Goal: Task Accomplishment & Management: Complete application form

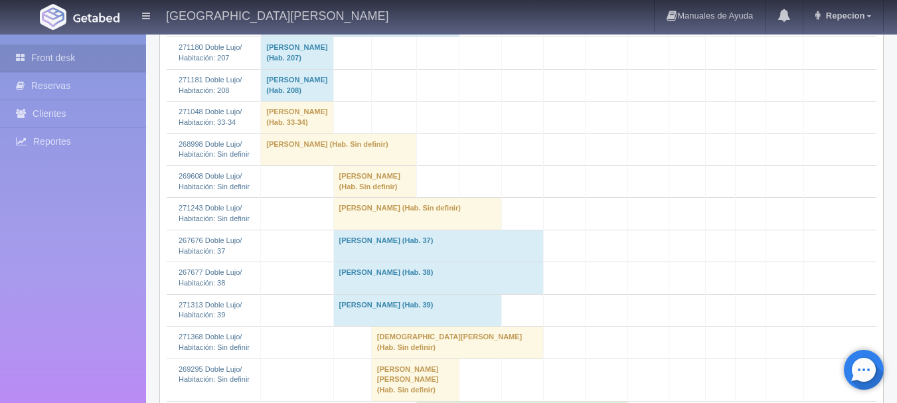
scroll to position [598, 0]
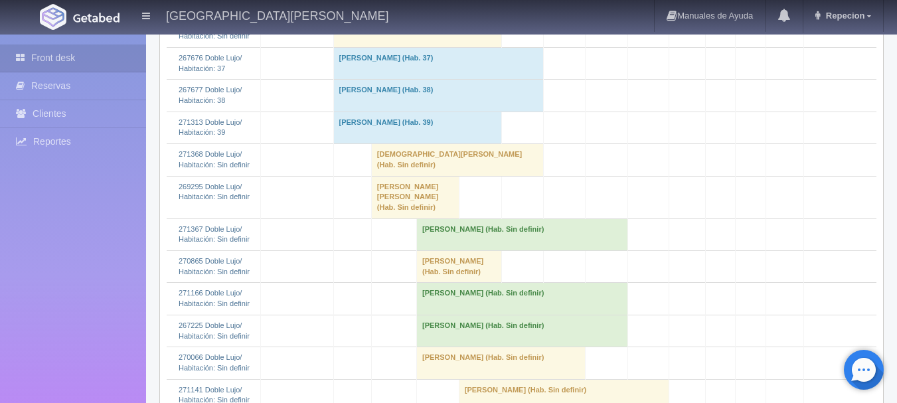
click at [409, 176] on td "[DEMOGRAPHIC_DATA][PERSON_NAME] (Hab. Sin definir)" at bounding box center [457, 160] width 172 height 32
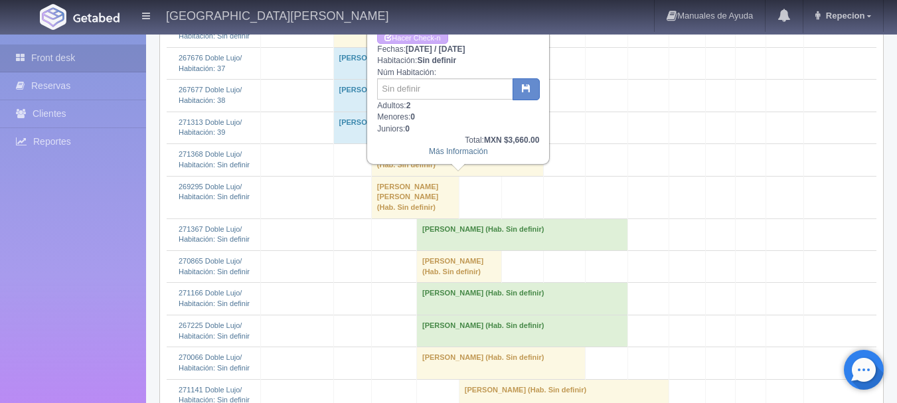
click at [409, 176] on td "[DEMOGRAPHIC_DATA][PERSON_NAME] (Hab. Sin definir)" at bounding box center [457, 160] width 172 height 32
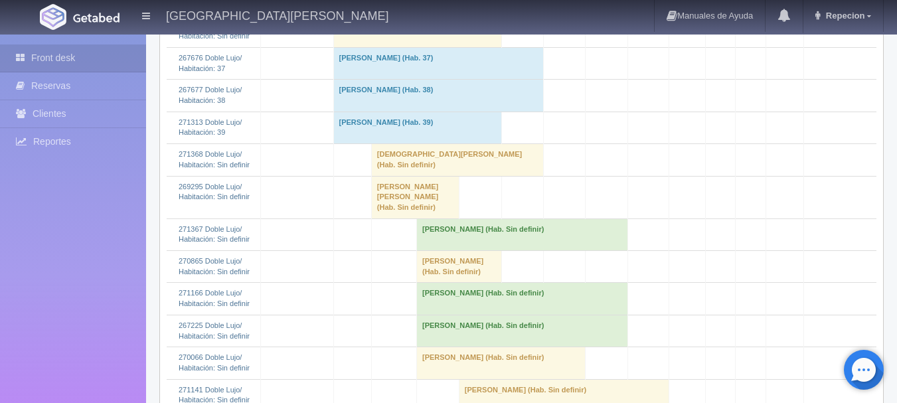
click at [410, 219] on td "Kenia Yzeth Ochoa Cota (Hab. Sin definir)" at bounding box center [415, 197] width 88 height 43
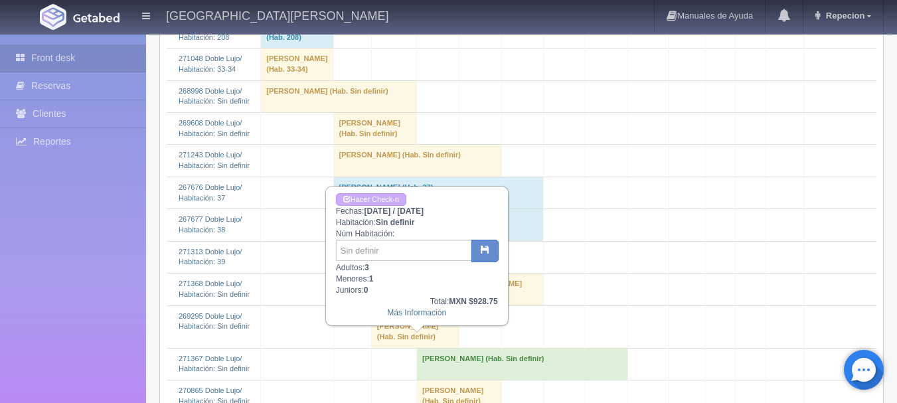
scroll to position [465, 0]
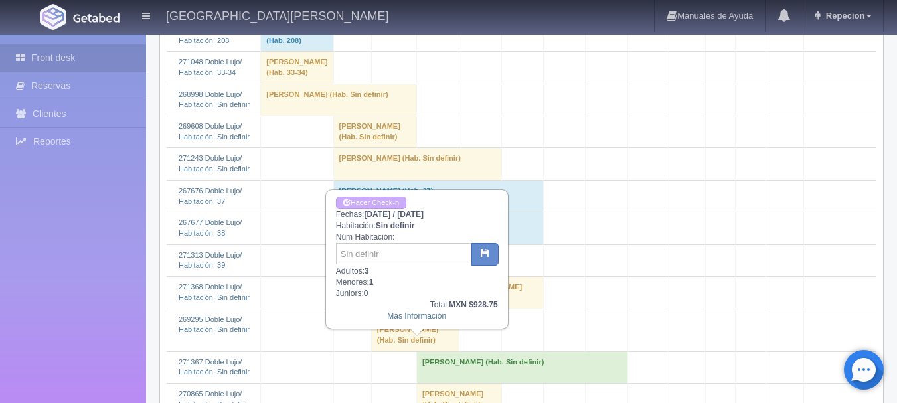
click at [396, 350] on td "Kenia Yzeth Ochoa Cota (Hab. Sin definir)" at bounding box center [415, 330] width 88 height 43
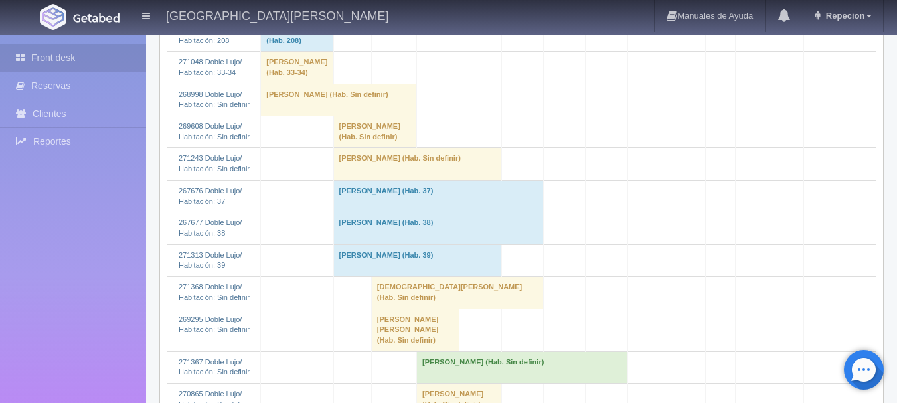
click at [396, 345] on td "[PERSON_NAME] [PERSON_NAME] (Hab. Sin definir)" at bounding box center [415, 330] width 88 height 43
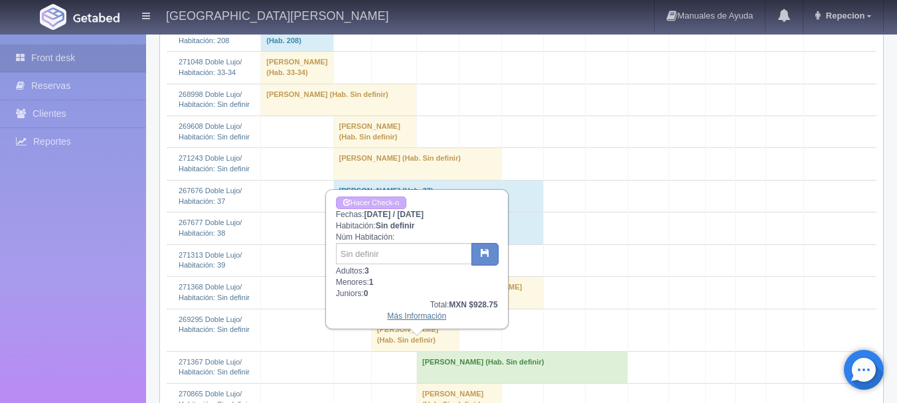
click at [412, 315] on link "Más Información" at bounding box center [416, 315] width 59 height 9
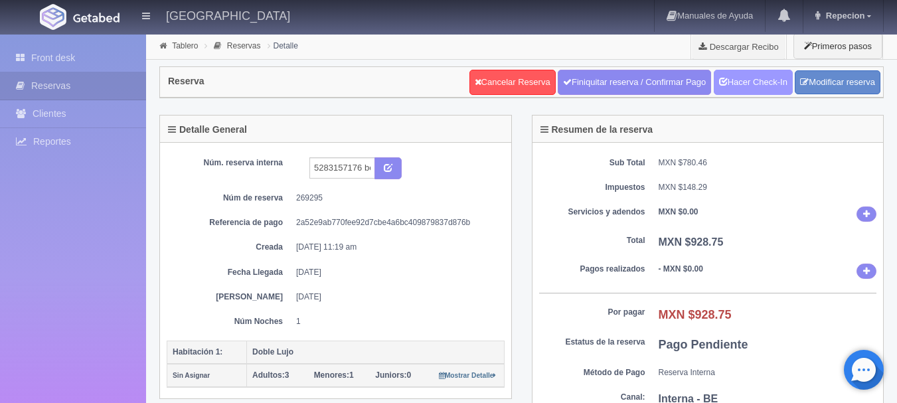
click at [751, 85] on link "Hacer Check-In" at bounding box center [753, 82] width 79 height 25
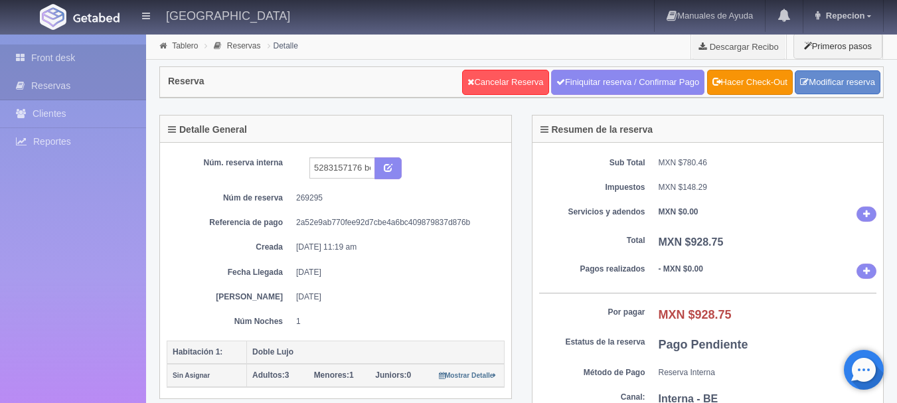
click at [44, 54] on link "Front desk" at bounding box center [73, 57] width 146 height 27
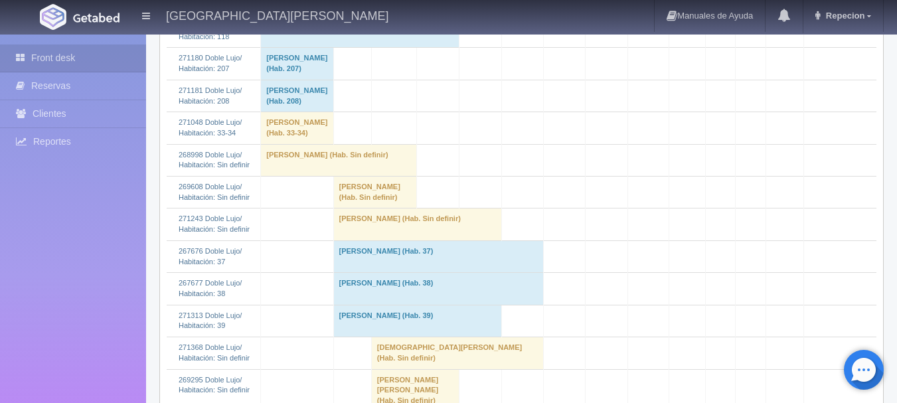
scroll to position [598, 0]
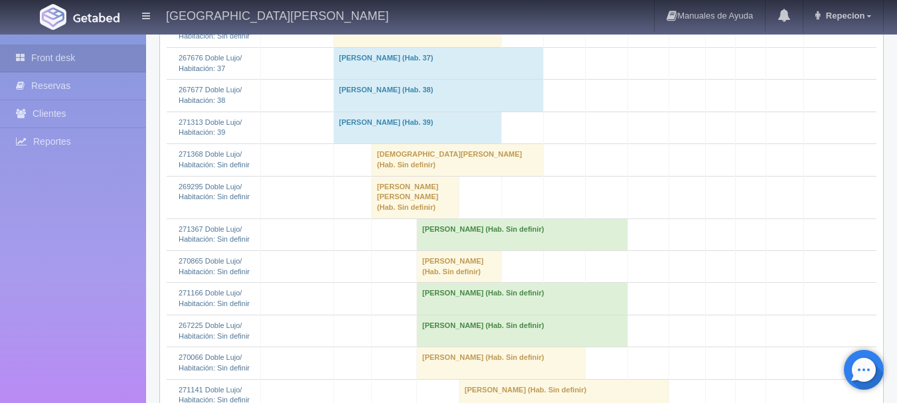
click at [398, 219] on td "Kenia Yzeth Ochoa Cota (Hab. Sin definir)" at bounding box center [415, 197] width 88 height 43
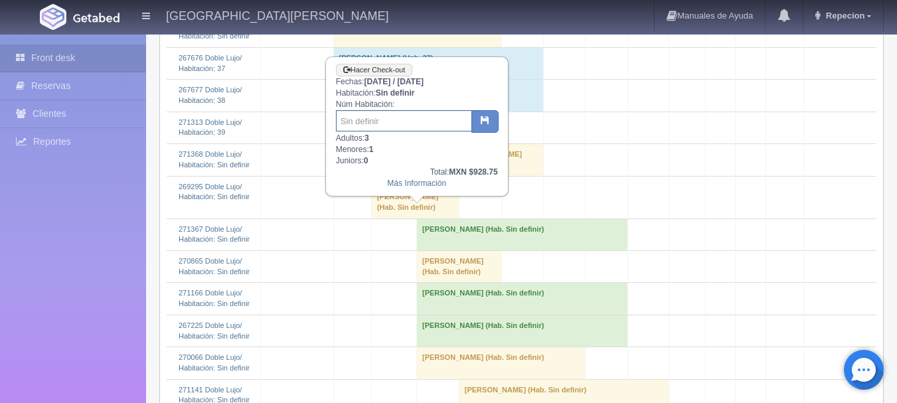
click at [393, 116] on input "text" at bounding box center [404, 120] width 136 height 21
type input "8"
click at [489, 119] on button "button" at bounding box center [485, 121] width 27 height 23
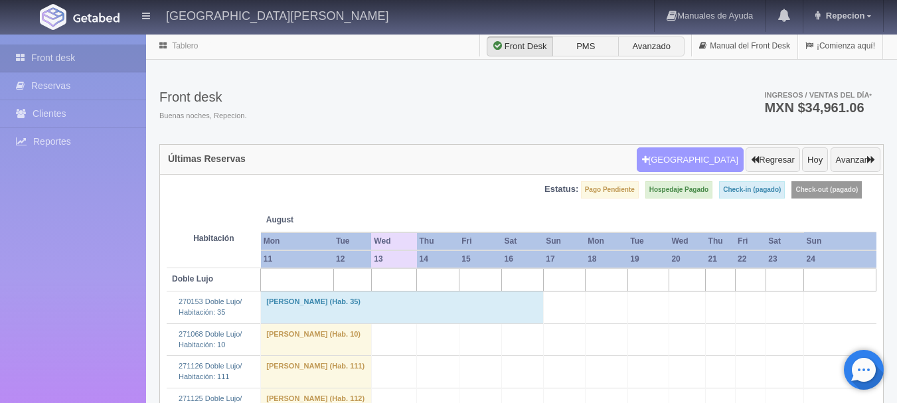
click at [694, 161] on button "[GEOGRAPHIC_DATA]" at bounding box center [690, 159] width 107 height 25
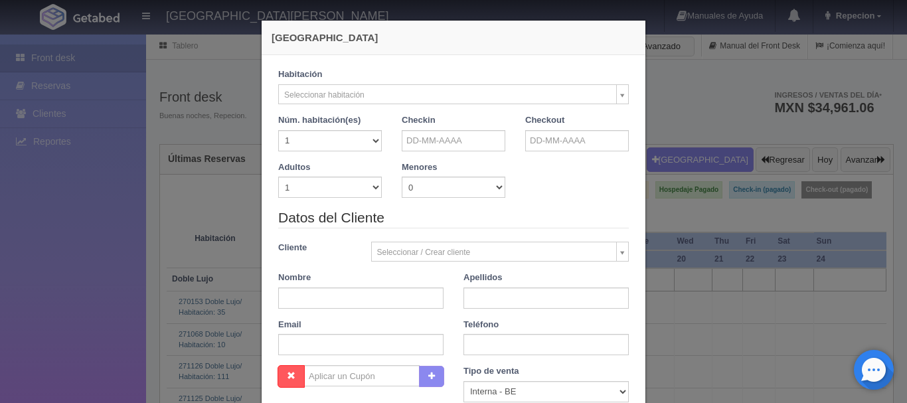
checkbox input "false"
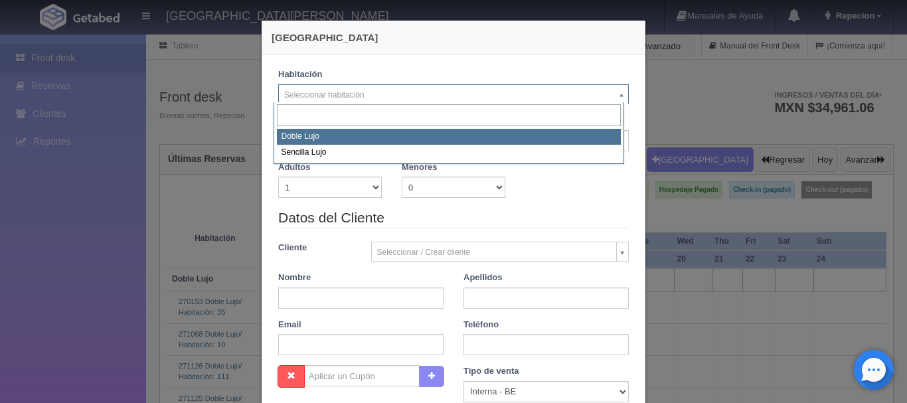
select select "577"
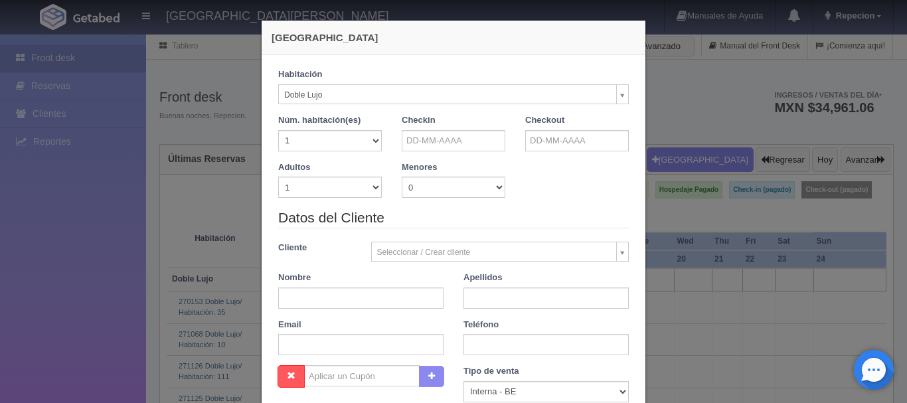
checkbox input "false"
click at [368, 141] on select "1 2 3 4 5 6 7 8 9 10 11 12 13 14 15 16 17 18 19 20" at bounding box center [330, 140] width 104 height 21
select select "2"
click at [278, 130] on select "1 2 3 4 5 6 7 8 9 10 11 12 13 14 15 16 17 18 19 20" at bounding box center [330, 140] width 104 height 21
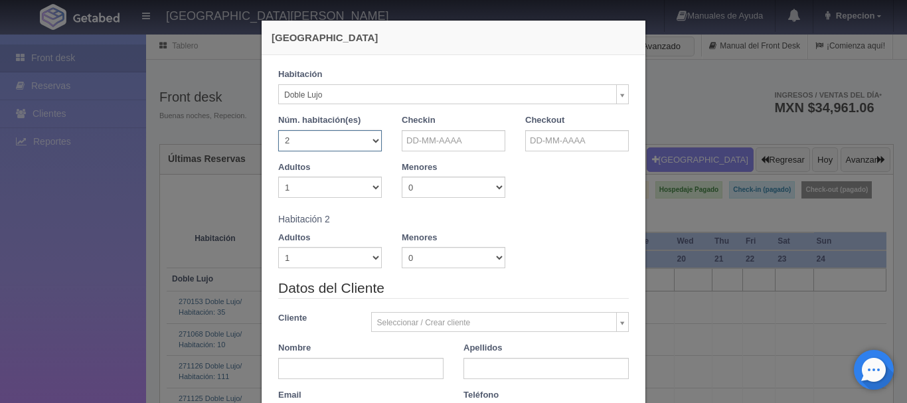
checkbox input "false"
click at [369, 187] on select "1 2 3 4 5 6 7 8 9 10" at bounding box center [330, 187] width 104 height 21
select select "3"
click at [278, 177] on select "1 2 3 4 5 6 7 8 9 10" at bounding box center [330, 187] width 104 height 21
checkbox input "false"
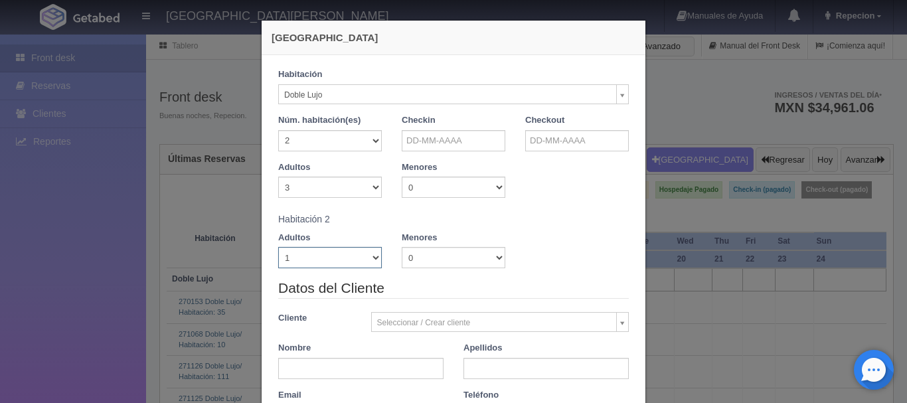
click at [371, 259] on select "1 2 3 4 5 6 7 8 9 10" at bounding box center [330, 257] width 104 height 21
select select "2"
click at [278, 247] on select "1 2 3 4 5 6 7 8 9 10" at bounding box center [330, 257] width 104 height 21
checkbox input "false"
click at [369, 186] on select "1 2 3 4 5 6 7 8 9 10" at bounding box center [330, 187] width 104 height 21
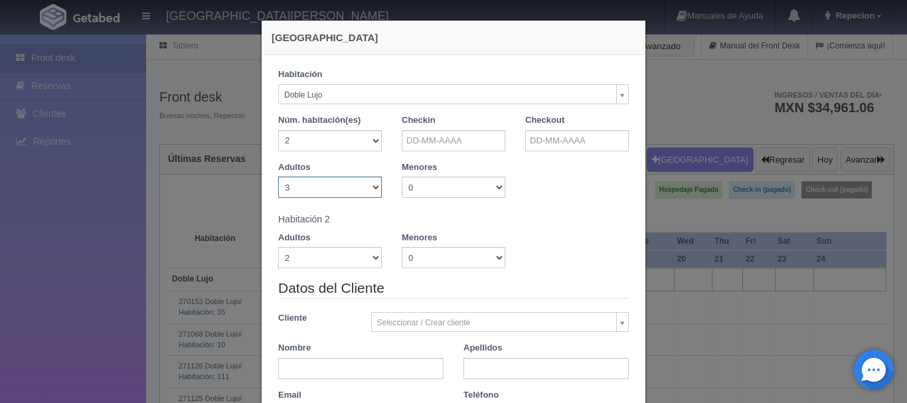
select select "2"
click at [278, 177] on select "1 2 3 4 5 6 7 8 9 10" at bounding box center [330, 187] width 104 height 21
checkbox input "false"
click at [477, 140] on input "text" at bounding box center [454, 140] width 104 height 21
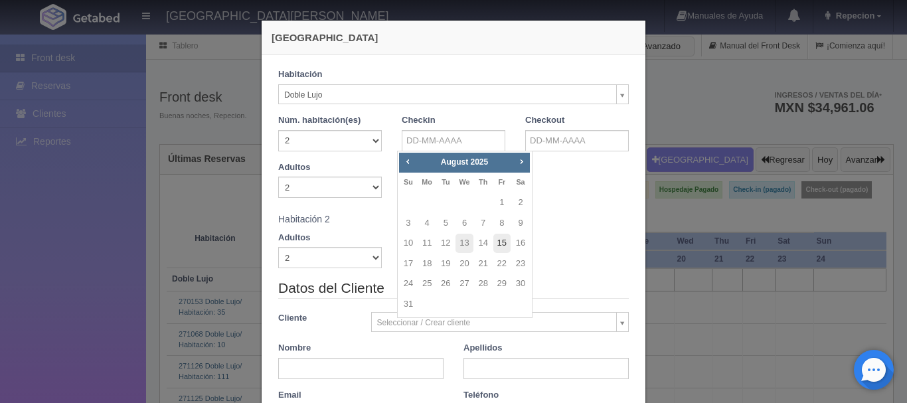
click at [506, 242] on link "15" at bounding box center [501, 243] width 17 height 19
type input "15-08-2025"
checkbox input "false"
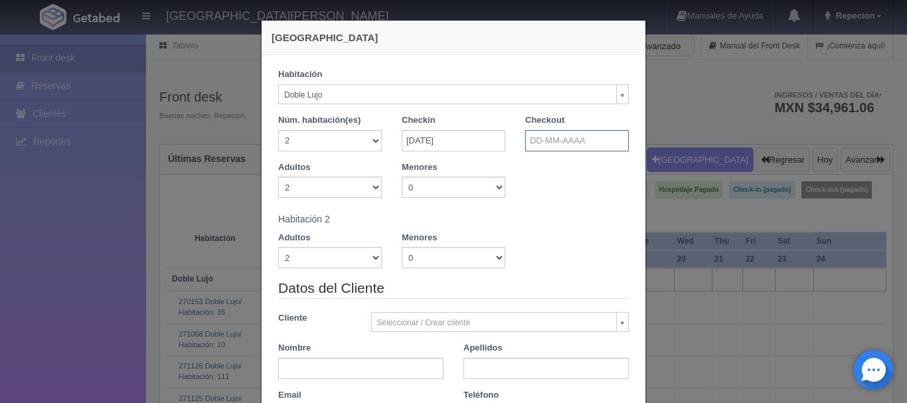
click at [554, 136] on input "text" at bounding box center [577, 140] width 104 height 21
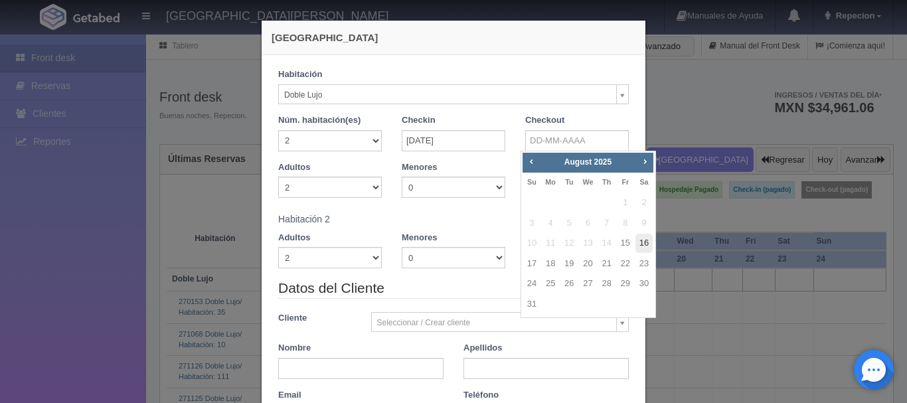
click at [647, 241] on link "16" at bounding box center [644, 243] width 17 height 19
type input "16-08-2025"
checkbox input "false"
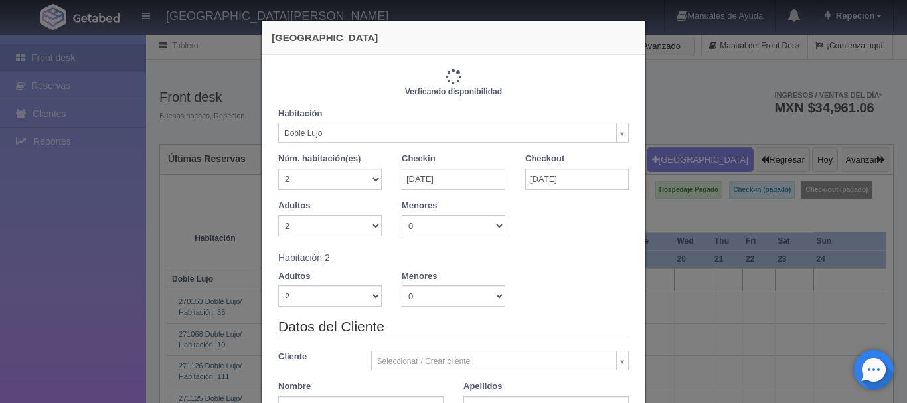
type input "2440.00"
checkbox input "false"
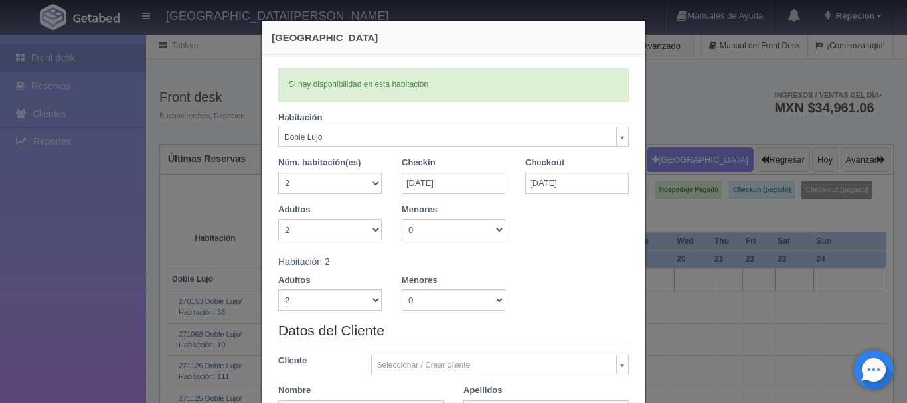
scroll to position [66, 0]
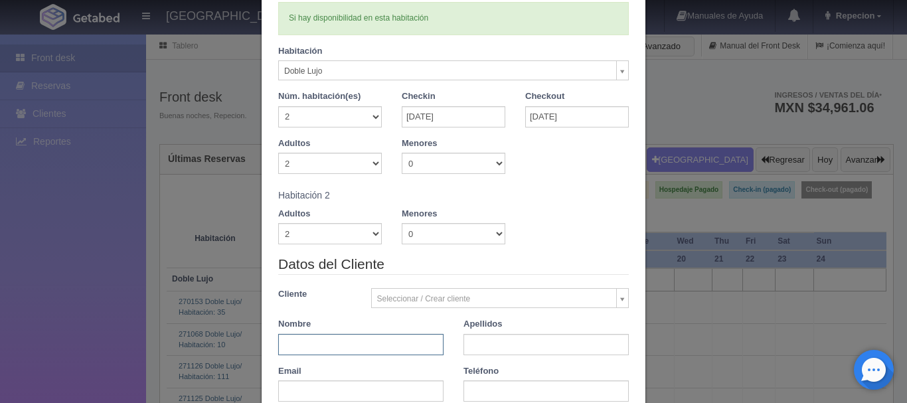
click at [354, 338] on input "text" at bounding box center [360, 344] width 165 height 21
type input "rafael alarcon"
click at [474, 349] on input "text" at bounding box center [546, 344] width 165 height 21
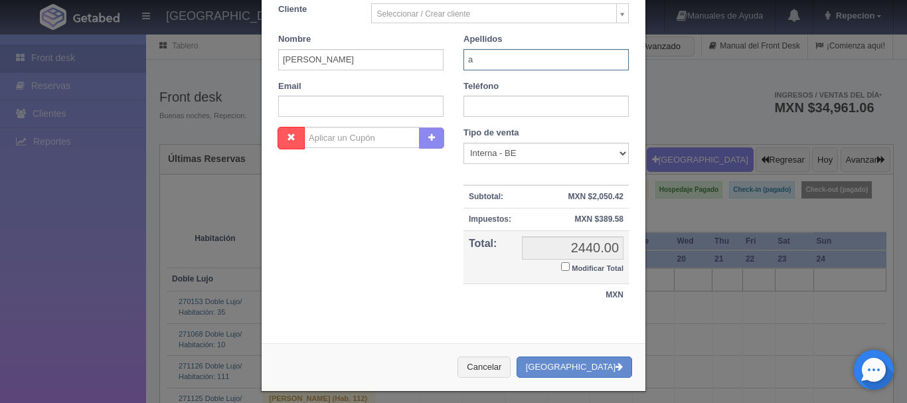
scroll to position [362, 0]
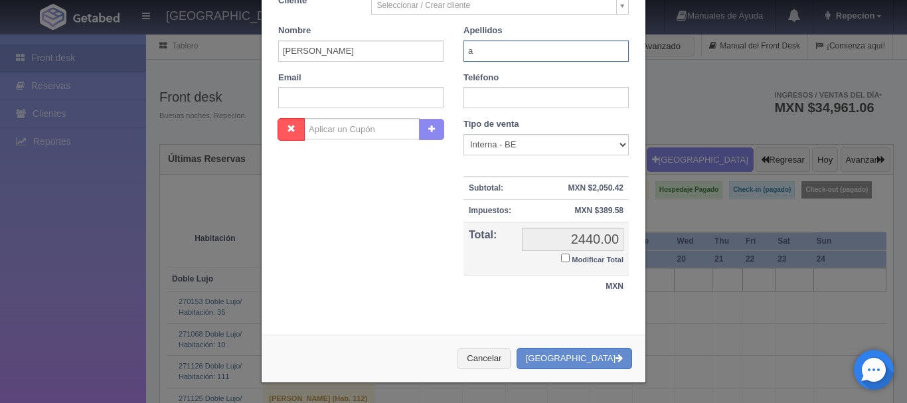
type input "a"
click at [449, 315] on div "Verficando disponibilidad Si hay disponibilidad en esta habitación No hay dispo…" at bounding box center [454, 9] width 384 height 629
click at [578, 357] on button "[GEOGRAPHIC_DATA]" at bounding box center [575, 359] width 116 height 22
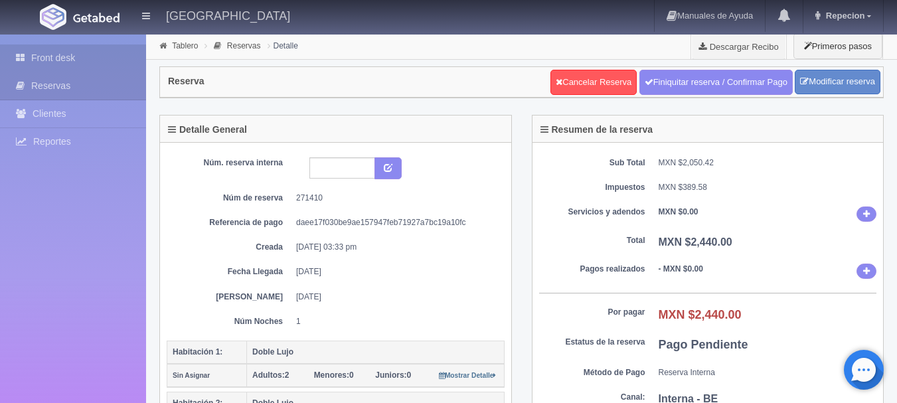
click at [58, 63] on link "Front desk" at bounding box center [73, 57] width 146 height 27
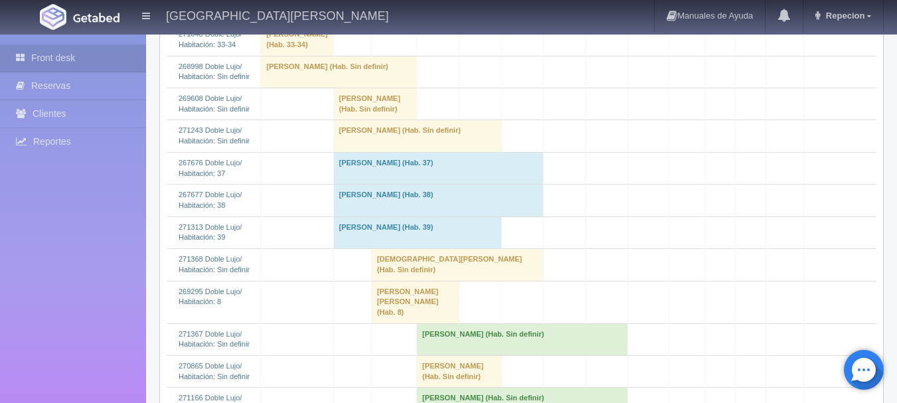
scroll to position [531, 0]
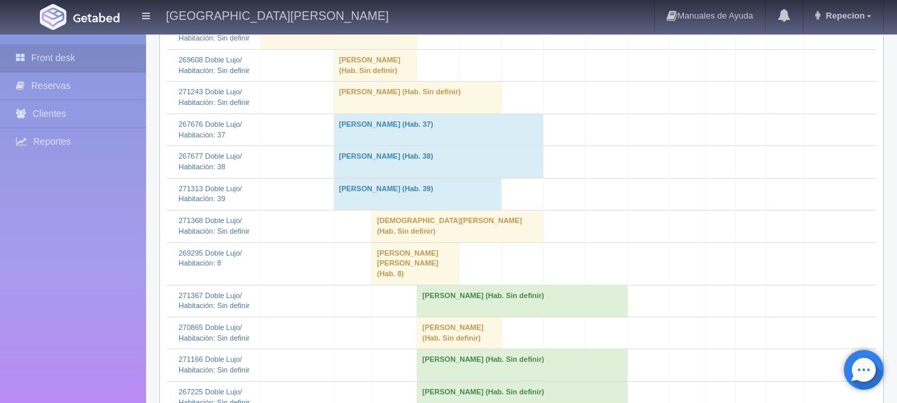
click at [408, 285] on td "[PERSON_NAME] [PERSON_NAME] (Hab. 8)" at bounding box center [415, 263] width 88 height 43
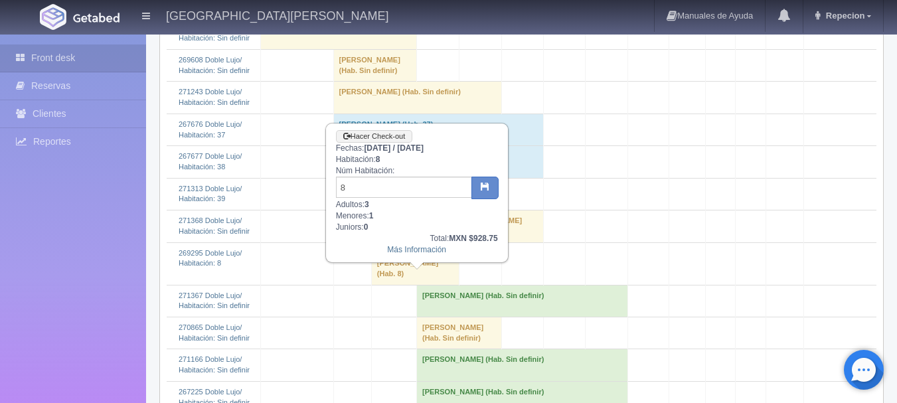
click at [408, 280] on td "[PERSON_NAME] [PERSON_NAME] (Hab. 8)" at bounding box center [415, 263] width 88 height 43
click at [434, 284] on td "[PERSON_NAME] [PERSON_NAME] (Hab. 8)" at bounding box center [415, 263] width 88 height 43
